Goal: Task Accomplishment & Management: Complete application form

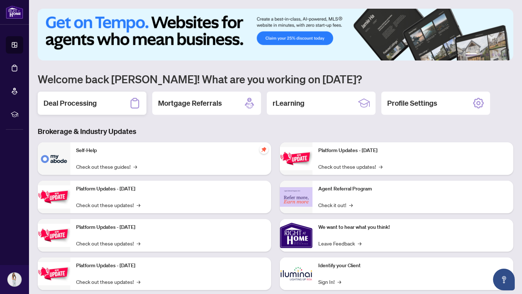
click at [80, 103] on h2 "Deal Processing" at bounding box center [70, 103] width 53 height 10
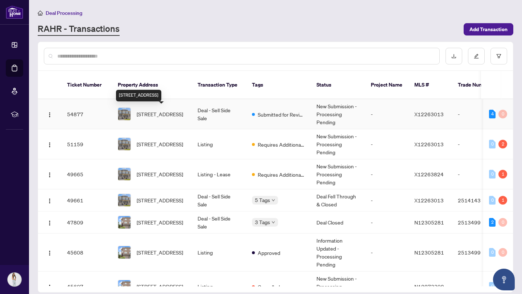
click at [159, 114] on span "[STREET_ADDRESS]" at bounding box center [160, 114] width 46 height 8
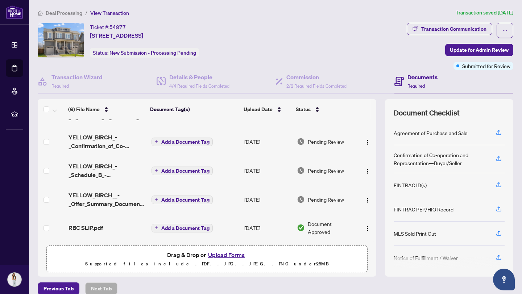
scroll to position [9, 0]
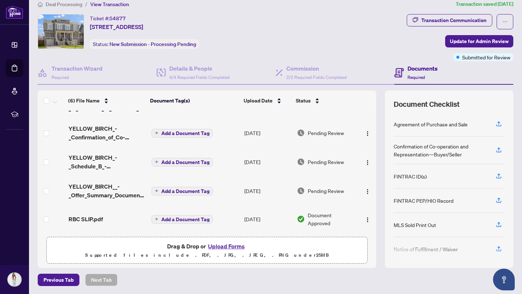
click at [228, 248] on button "Upload Forms" at bounding box center [226, 246] width 41 height 9
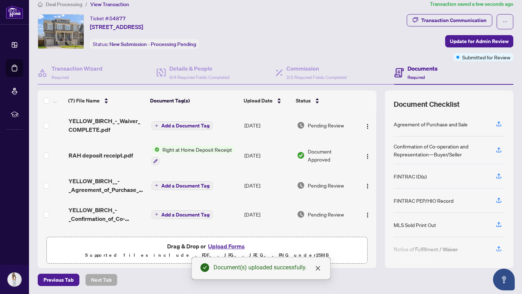
scroll to position [0, 0]
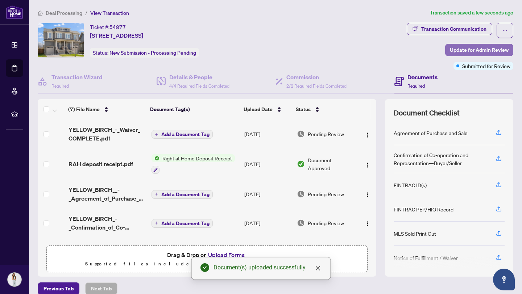
click at [487, 50] on span "Update for Admin Review" at bounding box center [479, 50] width 59 height 12
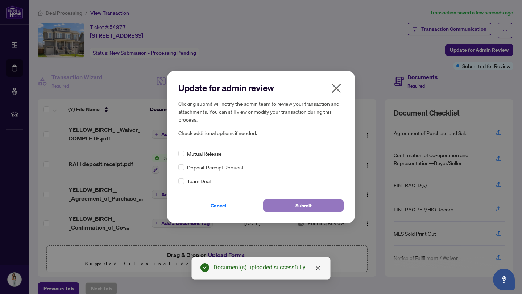
click at [290, 205] on button "Submit" at bounding box center [303, 206] width 80 height 12
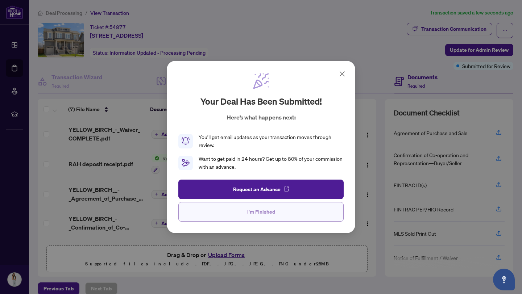
click at [257, 214] on span "I'm Finished" at bounding box center [261, 212] width 28 height 12
